Goal: Task Accomplishment & Management: Manage account settings

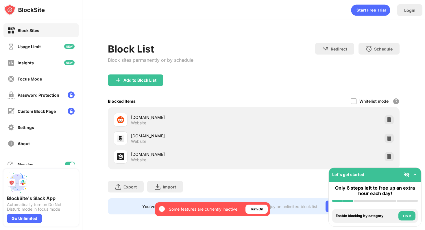
click at [70, 164] on div at bounding box center [72, 164] width 5 height 5
